Goal: Navigation & Orientation: Understand site structure

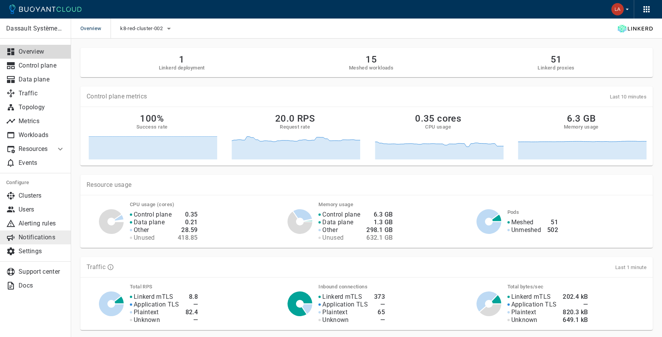
click at [31, 233] on link "Notifications" at bounding box center [35, 238] width 71 height 14
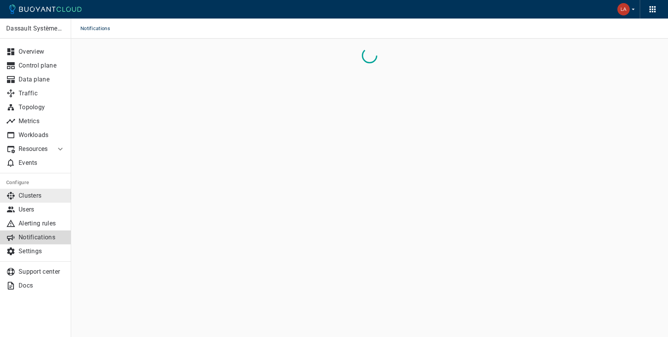
click at [30, 199] on p "Clusters" at bounding box center [42, 196] width 46 height 8
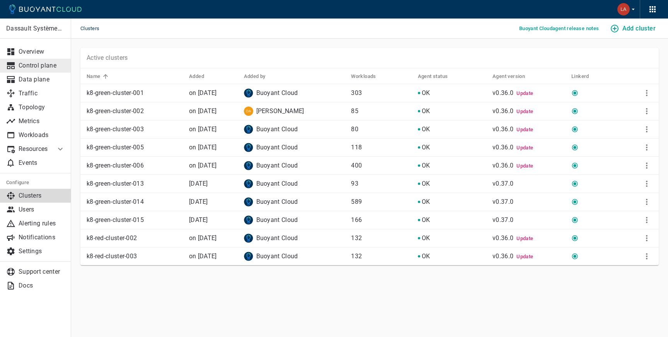
click at [26, 70] on link "Control plane" at bounding box center [35, 66] width 71 height 14
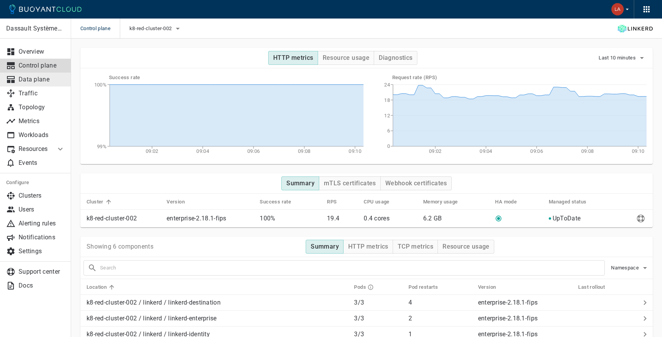
click at [21, 81] on p "Data plane" at bounding box center [42, 80] width 46 height 8
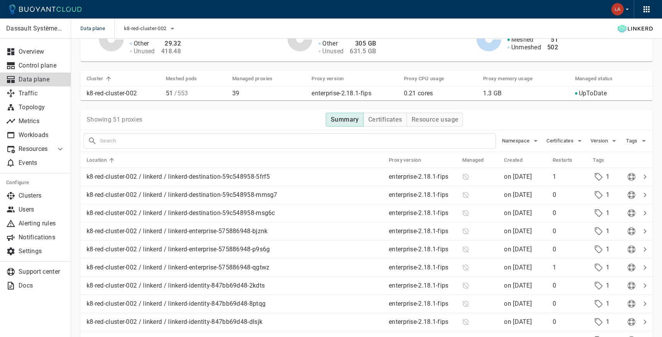
scroll to position [26, 0]
